Goal: Find specific page/section: Find specific page/section

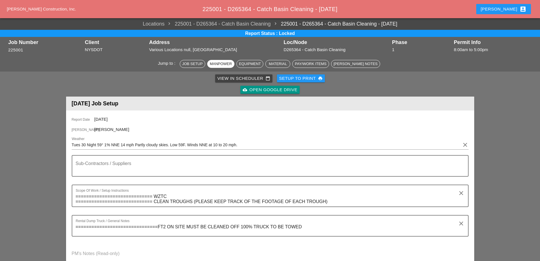
scroll to position [57, 0]
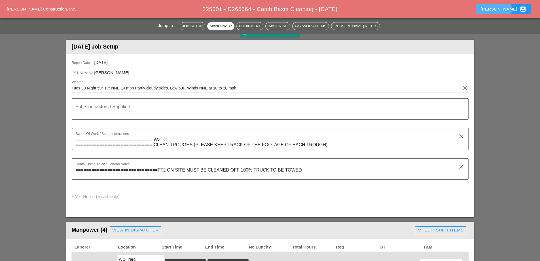
click at [503, 10] on div "[PERSON_NAME] account_box" at bounding box center [504, 9] width 46 height 7
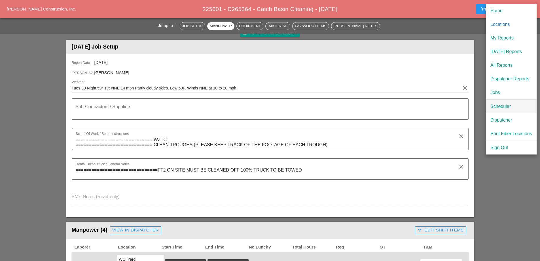
click at [497, 107] on div "Scheduler" at bounding box center [512, 106] width 42 height 7
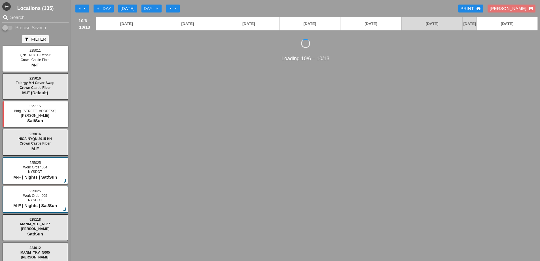
click at [24, 17] on input "Search" at bounding box center [35, 17] width 50 height 9
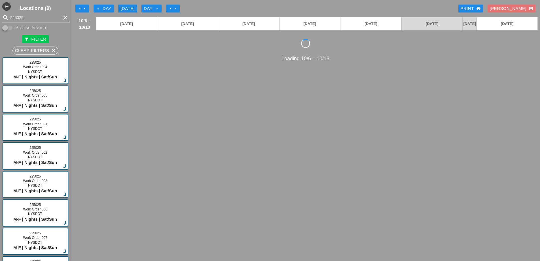
type input "225025"
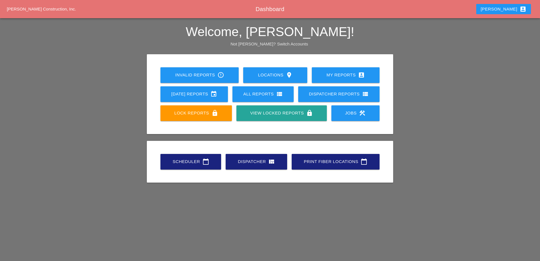
click at [190, 159] on div "Scheduler calendar_today" at bounding box center [191, 161] width 43 height 7
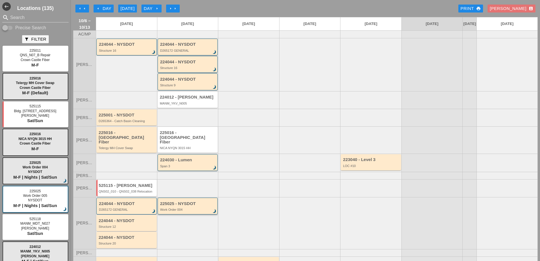
click at [183, 210] on div "Work Order 004" at bounding box center [188, 209] width 56 height 3
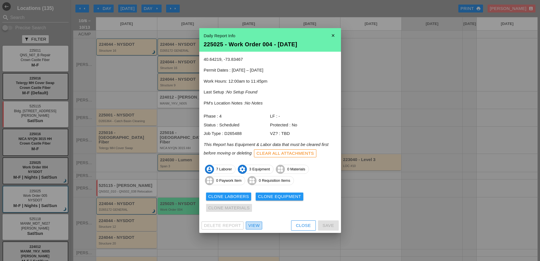
click at [256, 223] on div "View" at bounding box center [253, 225] width 11 height 7
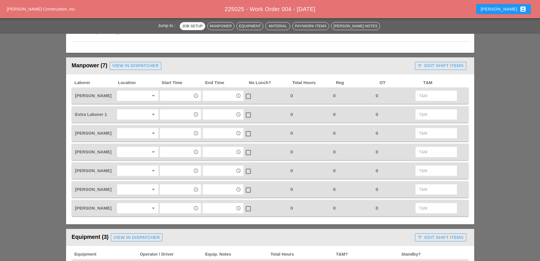
scroll to position [340, 0]
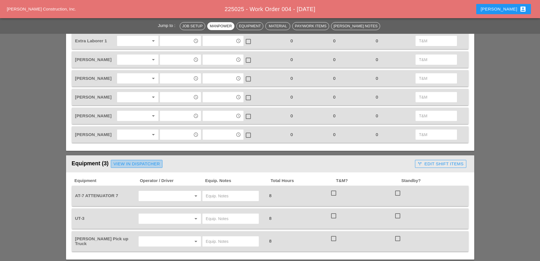
click at [121, 161] on div "View in Dispatcher" at bounding box center [136, 164] width 47 height 7
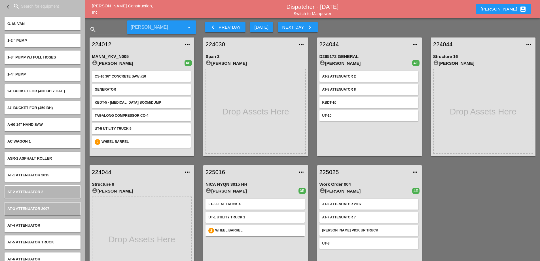
click at [33, 4] on input "Search for equipment" at bounding box center [47, 6] width 52 height 9
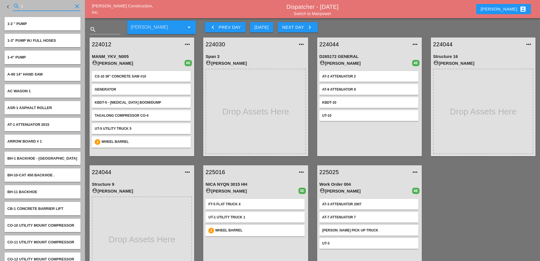
type input "10"
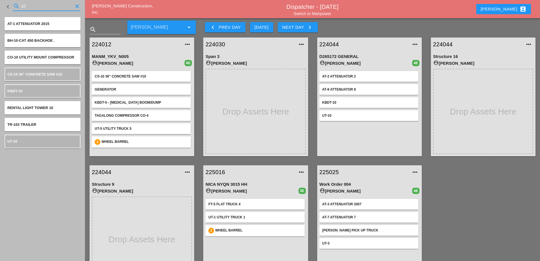
click at [75, 7] on icon "clear" at bounding box center [77, 6] width 7 height 7
